Goal: Transaction & Acquisition: Purchase product/service

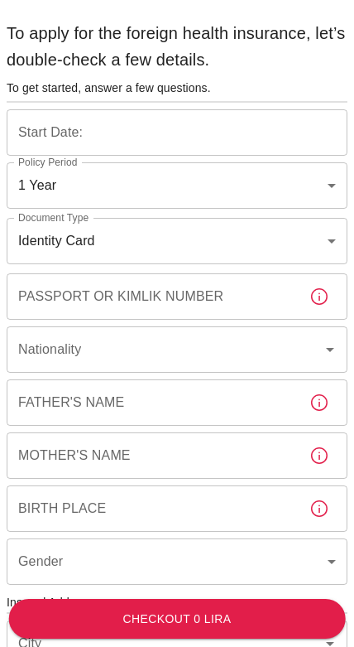
type input "b7343ef8-d55e-4554-96a8-76e30347e985"
type input "[DATE]"
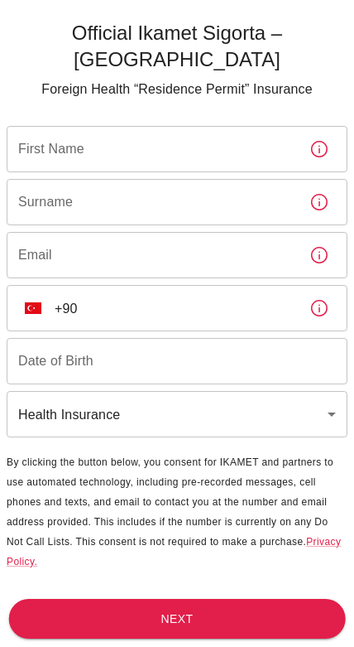
click at [177, 126] on input "First Name" at bounding box center [152, 149] width 290 height 46
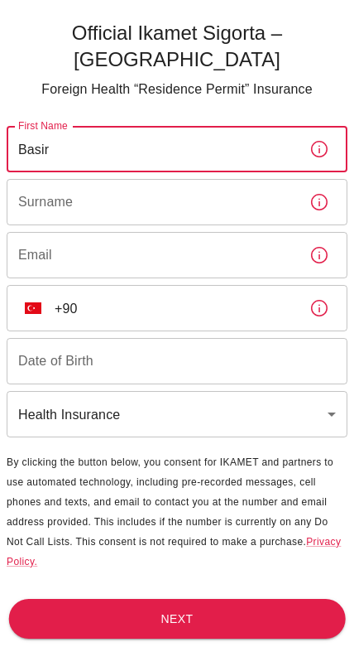
type input "Basir"
click at [40, 179] on div "Surname Surname" at bounding box center [177, 202] width 341 height 46
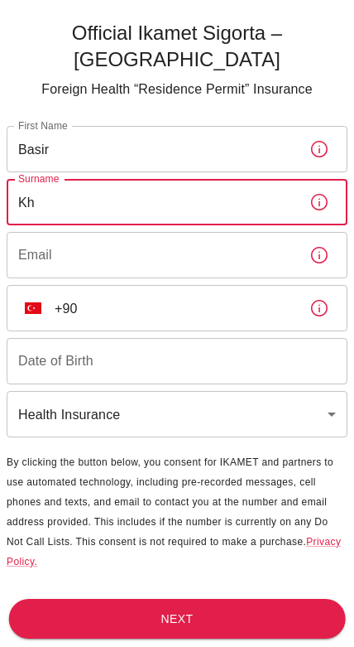
type input "K"
click at [94, 126] on input "Basir" at bounding box center [152, 149] width 290 height 46
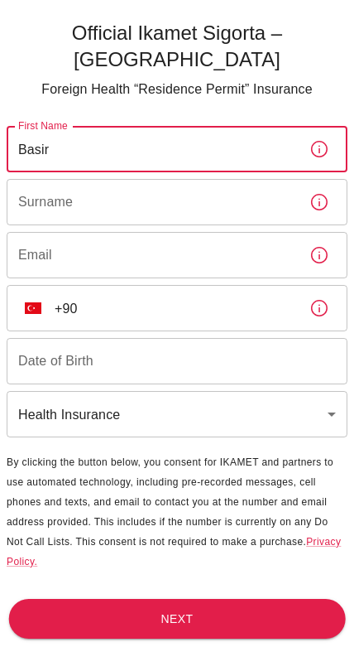
click at [99, 126] on input "Basir" at bounding box center [152, 149] width 290 height 46
type input "[PERSON_NAME]"
click at [40, 179] on div "Surname Surname" at bounding box center [177, 202] width 341 height 46
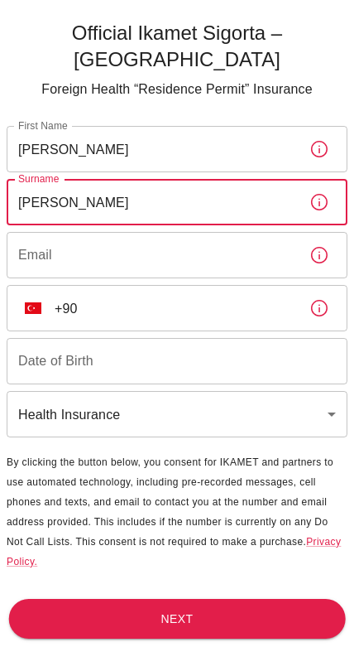
type input "[PERSON_NAME]"
click at [61, 232] on input "Email" at bounding box center [152, 255] width 290 height 46
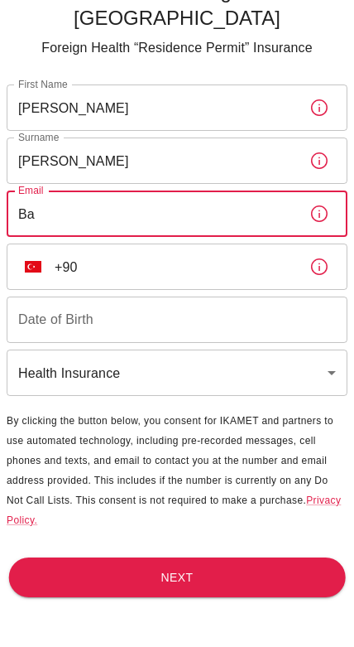
type input "B"
type input "Q"
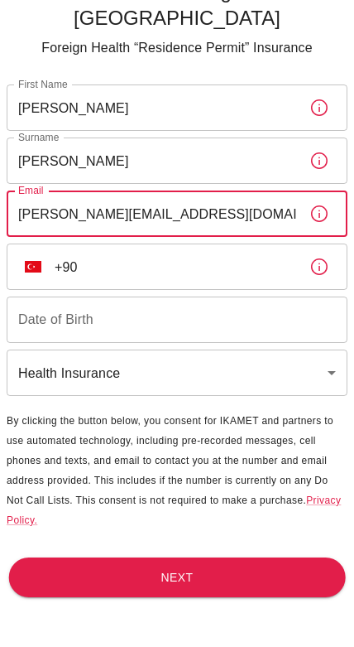
type input "[PERSON_NAME][EMAIL_ADDRESS][DOMAIN_NAME]"
click at [105, 285] on input "+90" at bounding box center [176, 308] width 242 height 46
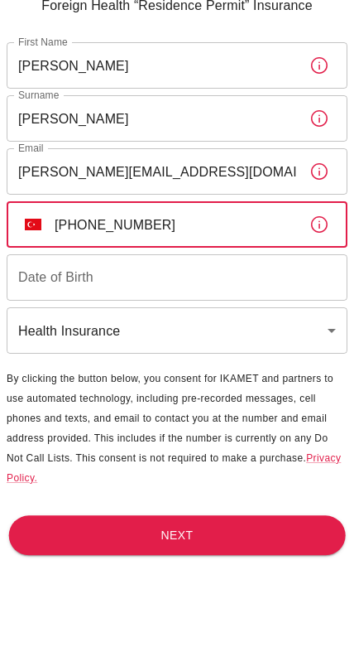
type input "[PHONE_NUMBER]"
click at [75, 338] on div "Date of Birth Date of Birth" at bounding box center [177, 361] width 341 height 46
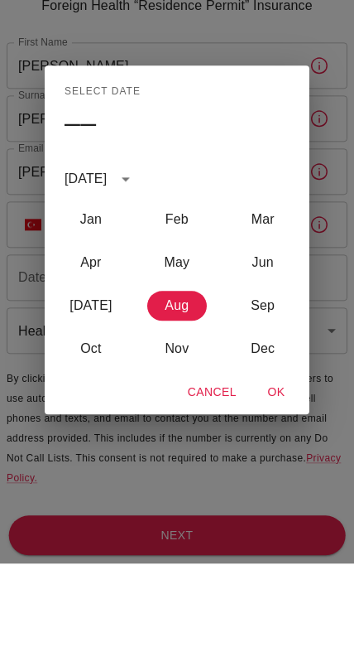
scroll to position [46, 0]
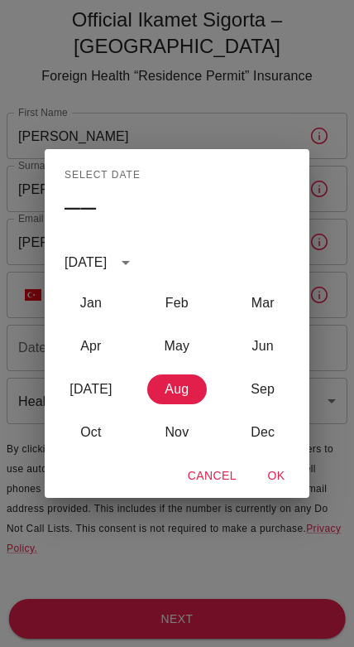
click at [106, 257] on div "[DATE]" at bounding box center [86, 263] width 42 height 20
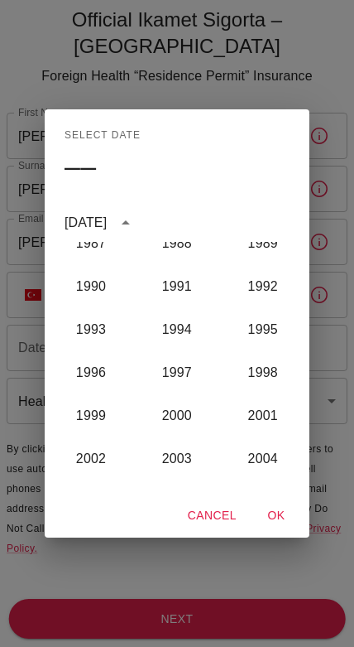
scroll to position [1268, 0]
click at [273, 285] on button "1992" at bounding box center [263, 287] width 60 height 30
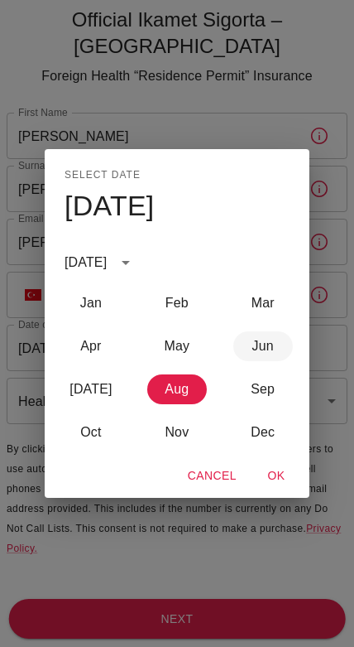
click at [267, 343] on button "Jun" at bounding box center [263, 346] width 60 height 30
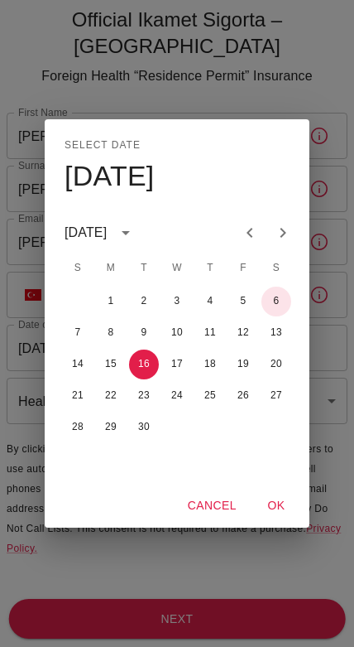
click at [278, 298] on button "6" at bounding box center [277, 301] width 30 height 30
type input "[DATE]"
click at [286, 506] on button "OK" at bounding box center [276, 505] width 53 height 31
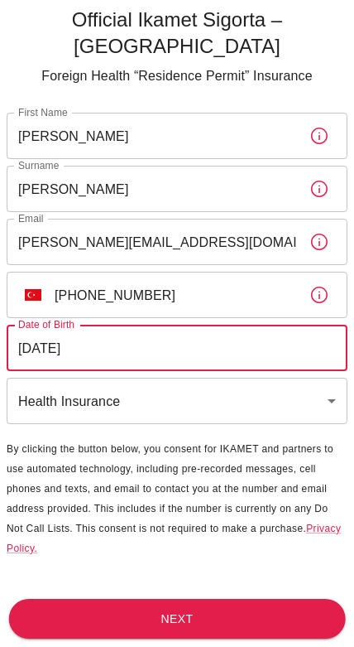
click at [323, 334] on body "Official Ikamet Sigorta – [DEMOGRAPHIC_DATA] Foreign Health “Residence Permit” …" at bounding box center [177, 323] width 354 height 647
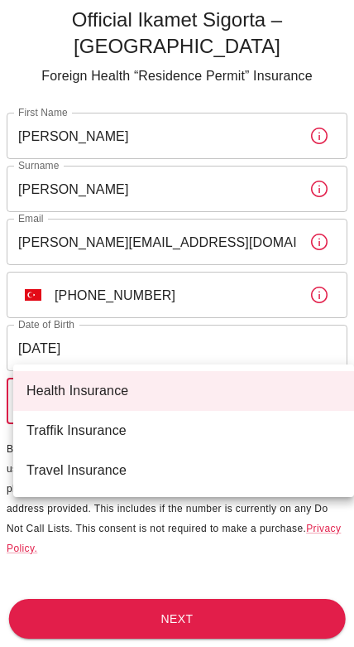
click at [288, 383] on li "Health Insurance" at bounding box center [183, 391] width 341 height 40
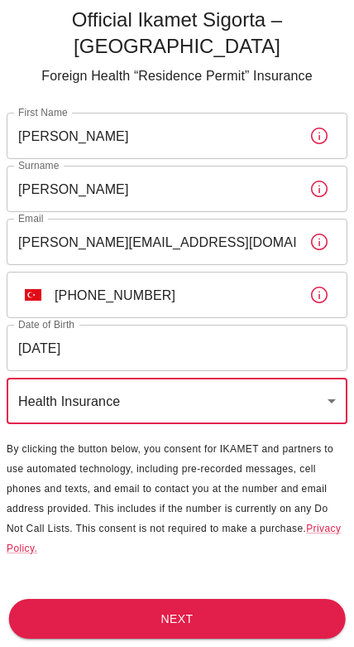
click at [255, 624] on button "Next" at bounding box center [177, 619] width 337 height 41
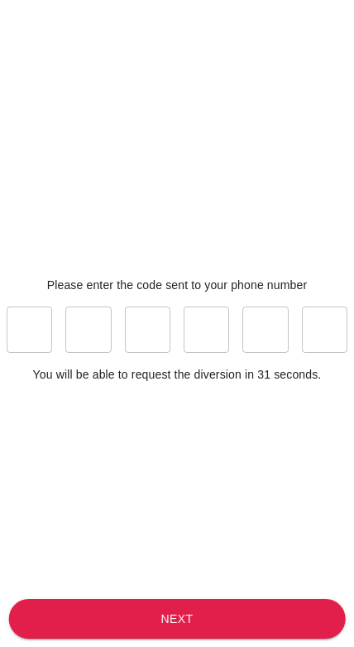
click at [29, 344] on input "text" at bounding box center [30, 329] width 46 height 46
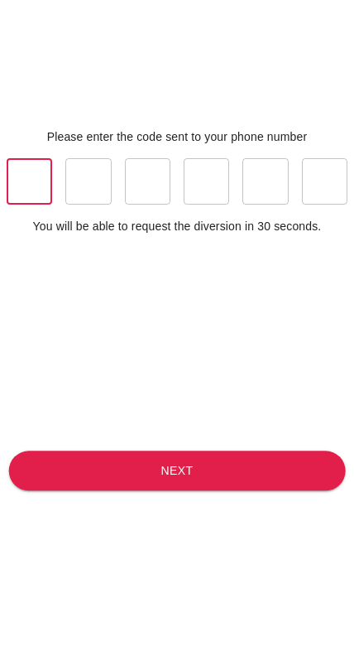
type input "9"
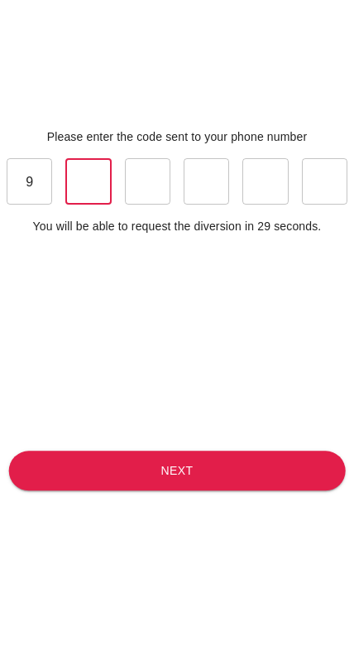
type input "5"
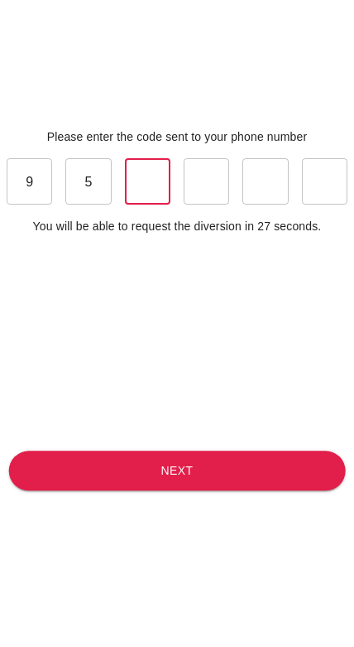
type input "1"
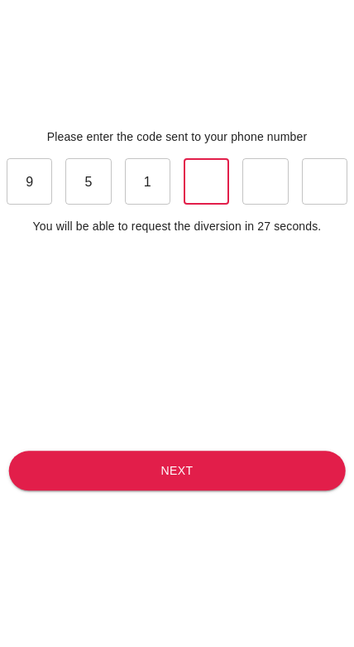
type input "8"
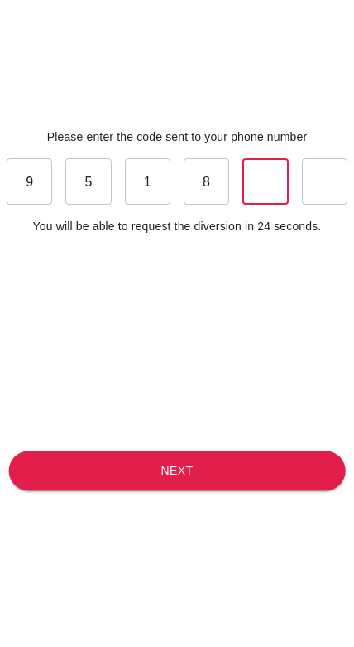
type input "0"
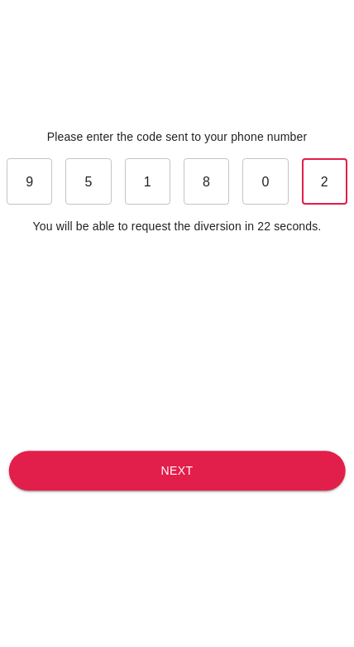
type input "2"
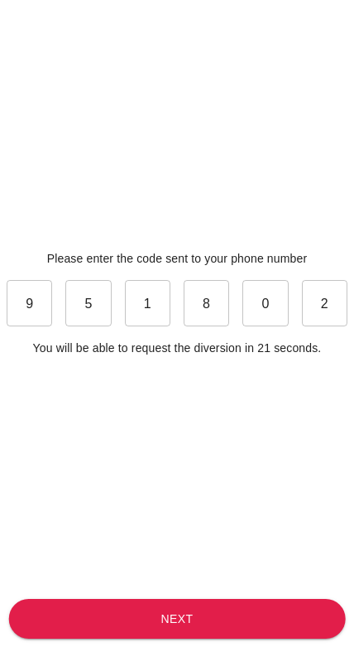
click at [255, 618] on button "Next" at bounding box center [177, 619] width 337 height 41
click at [196, 602] on button "Next" at bounding box center [177, 619] width 337 height 41
click at [220, 625] on button "Next" at bounding box center [177, 619] width 337 height 41
click at [267, 614] on button "Next" at bounding box center [177, 619] width 337 height 41
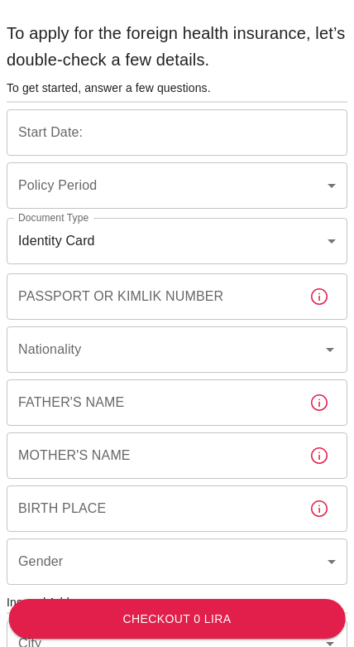
type input "b7343ef8-d55e-4554-96a8-76e30347e985"
type input "[DATE]"
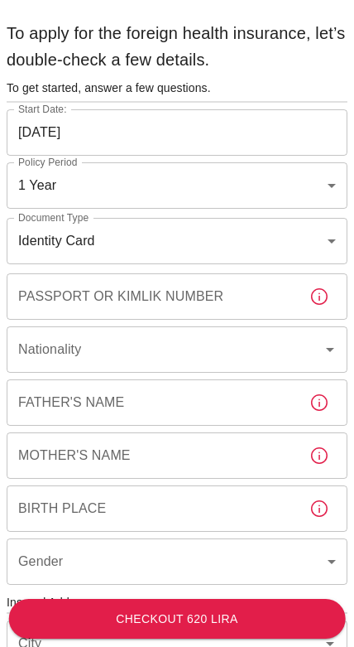
click at [310, 182] on body "To apply for the foreign health insurance, let’s double-check a few details. To…" at bounding box center [177, 605] width 354 height 1185
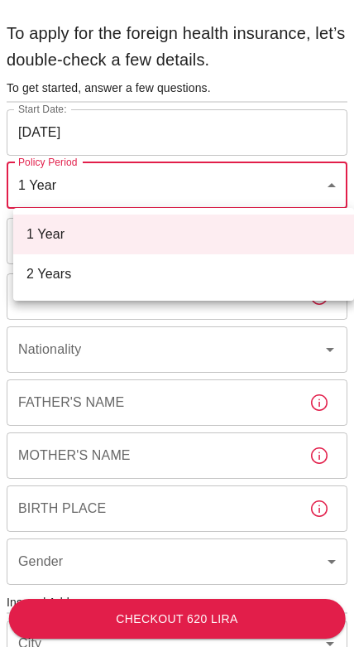
click at [225, 276] on li "2 Years" at bounding box center [183, 274] width 341 height 40
type input "572c7356-bd2e-44a0-a5fb-f98fe7448427"
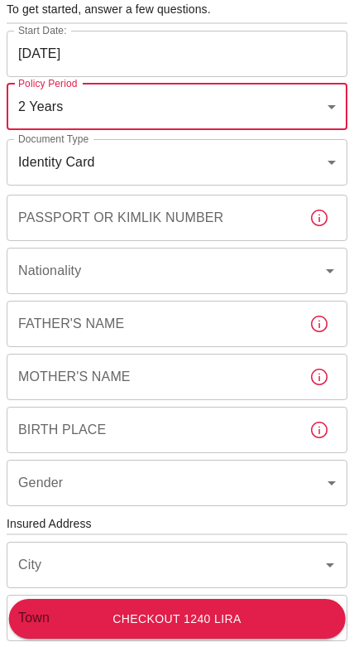
scroll to position [110, 0]
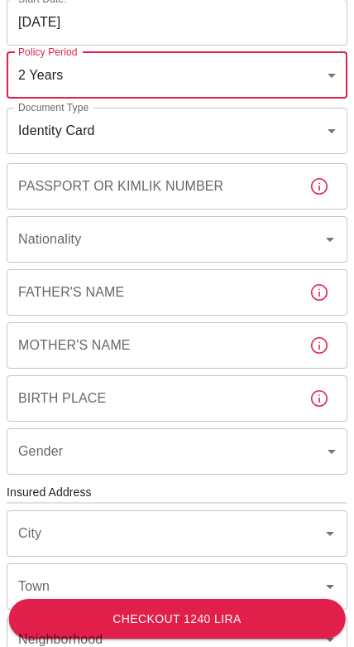
click at [275, 136] on body "To apply for the foreign health insurance, let’s double-check a few details. To…" at bounding box center [177, 495] width 354 height 1185
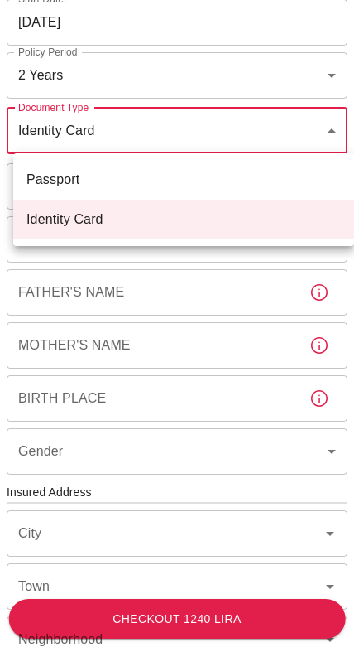
click at [204, 219] on li "Identity Card" at bounding box center [183, 220] width 341 height 40
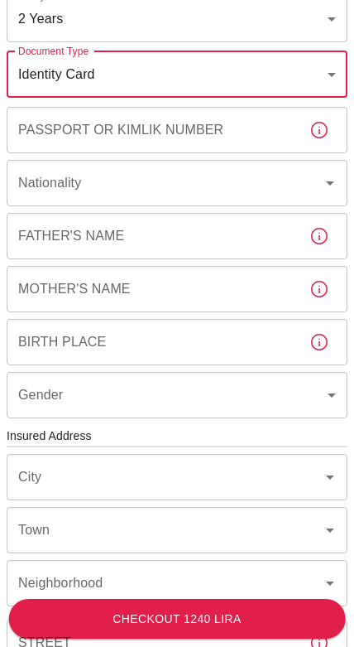
click at [274, 184] on input "Nationality" at bounding box center [154, 182] width 280 height 31
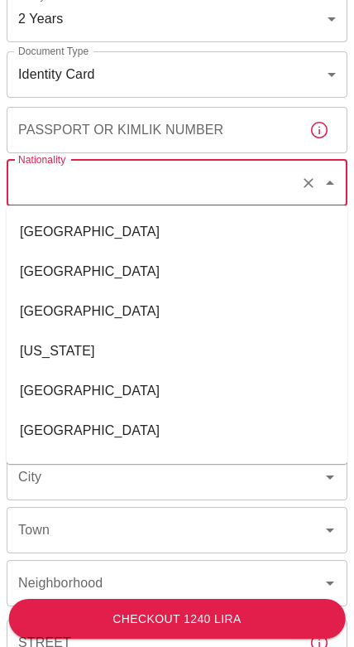
scroll to position [161, 0]
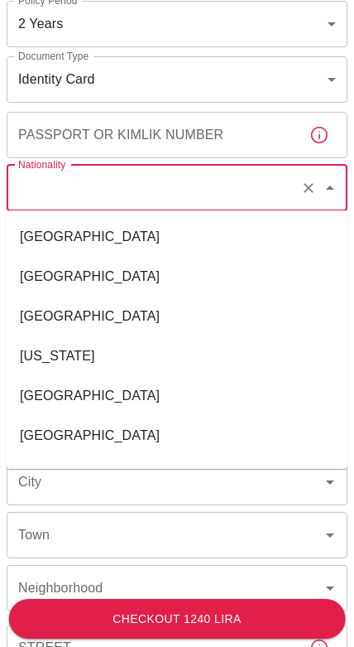
click at [169, 239] on li "[GEOGRAPHIC_DATA]" at bounding box center [177, 237] width 341 height 40
type input "[GEOGRAPHIC_DATA]"
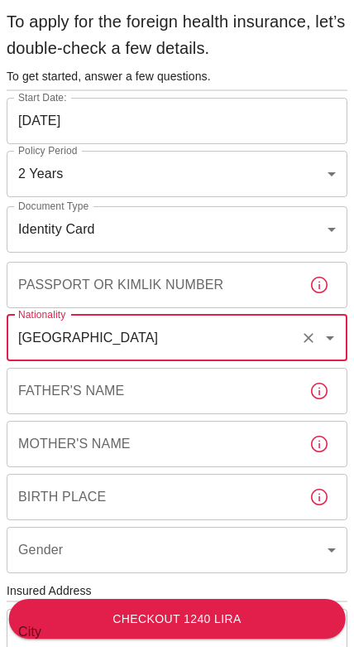
scroll to position [0, 0]
